Goal: Entertainment & Leisure: Consume media (video, audio)

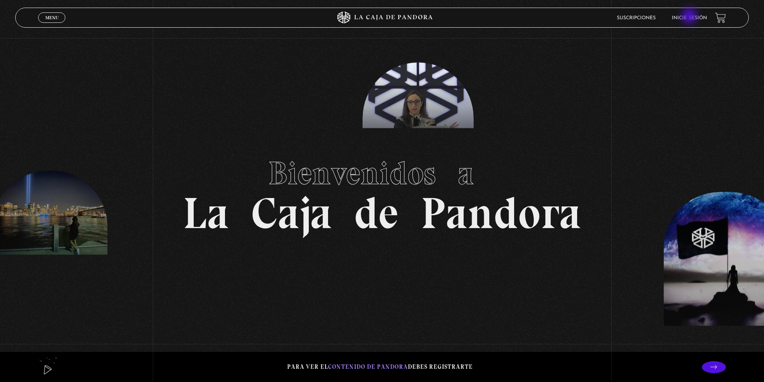
click at [690, 17] on link "Inicie sesión" at bounding box center [688, 18] width 35 height 5
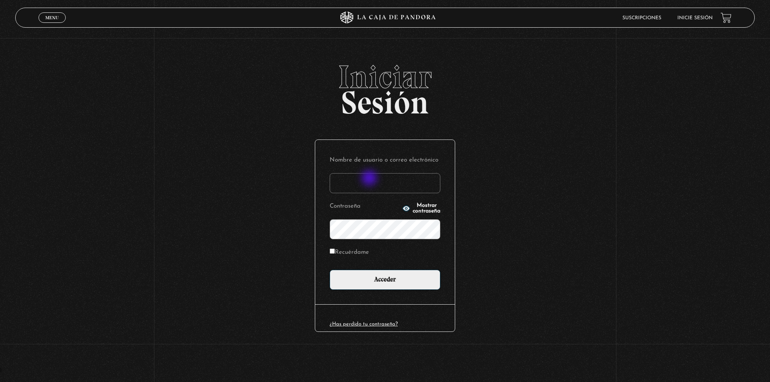
click at [370, 179] on input "Nombre de usuario o correo electrónico" at bounding box center [384, 183] width 111 height 20
type input "meli.sanchezramirez@gmail.com"
click at [329, 270] on input "Acceder" at bounding box center [384, 280] width 111 height 20
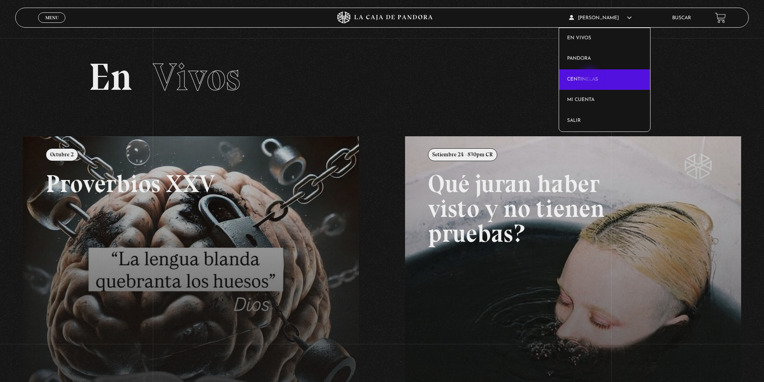
click at [590, 77] on link "Centinelas" at bounding box center [604, 79] width 91 height 21
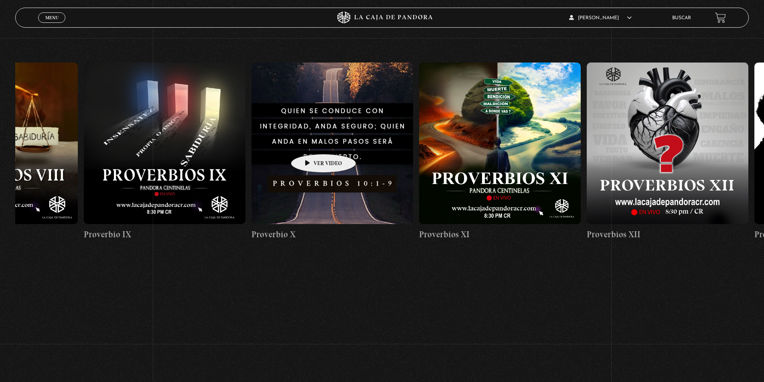
scroll to position [0, 1778]
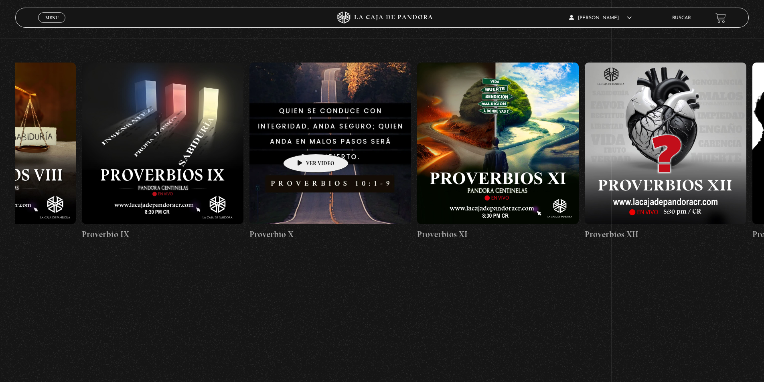
drag, startPoint x: 657, startPoint y: 142, endPoint x: 303, endPoint y: 142, distance: 353.6
click at [165, 191] on figure at bounding box center [163, 144] width 162 height 162
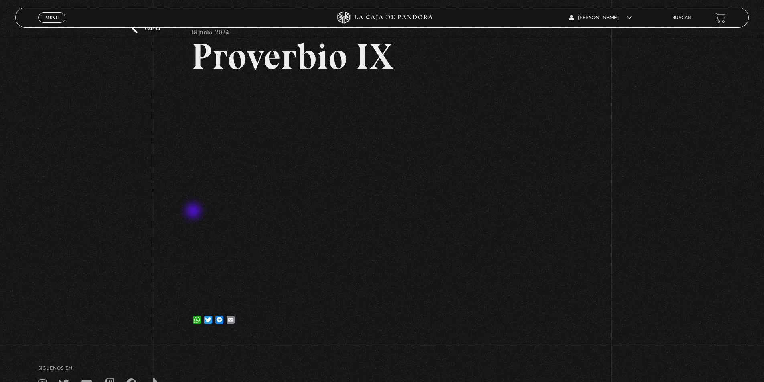
scroll to position [40, 0]
